Goal: Information Seeking & Learning: Learn about a topic

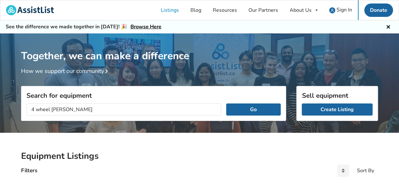
type input "4 wheel walker"
click at [226, 104] on button "Go" at bounding box center [253, 110] width 54 height 12
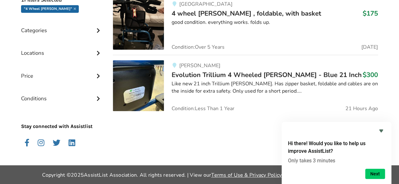
scroll to position [90, 0]
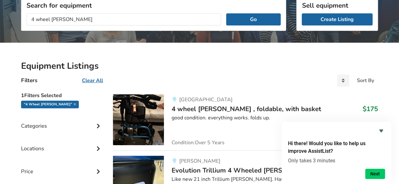
click at [142, 116] on img at bounding box center [138, 119] width 51 height 51
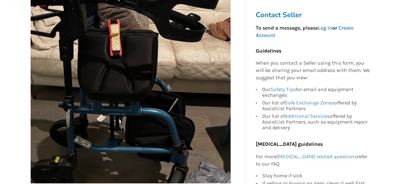
scroll to position [241, 0]
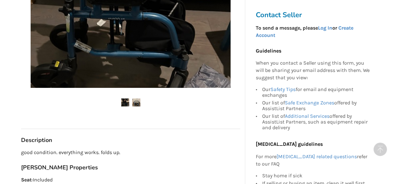
click at [136, 103] on img at bounding box center [136, 102] width 8 height 8
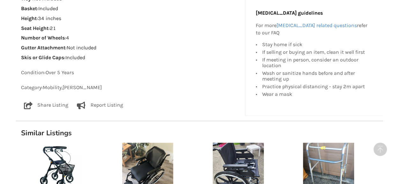
scroll to position [528, 0]
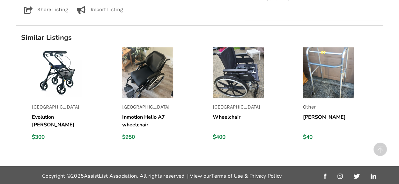
click at [161, 80] on img at bounding box center [147, 72] width 51 height 51
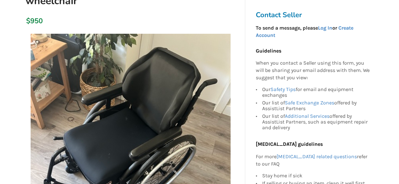
scroll to position [191, 0]
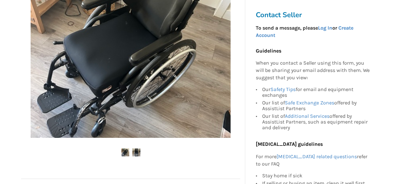
click at [139, 153] on img at bounding box center [136, 152] width 8 height 8
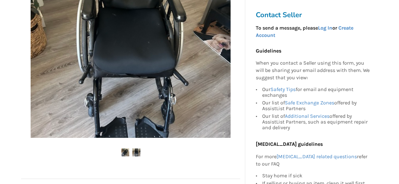
click at [122, 153] on img at bounding box center [125, 152] width 8 height 8
